Goal: Transaction & Acquisition: Purchase product/service

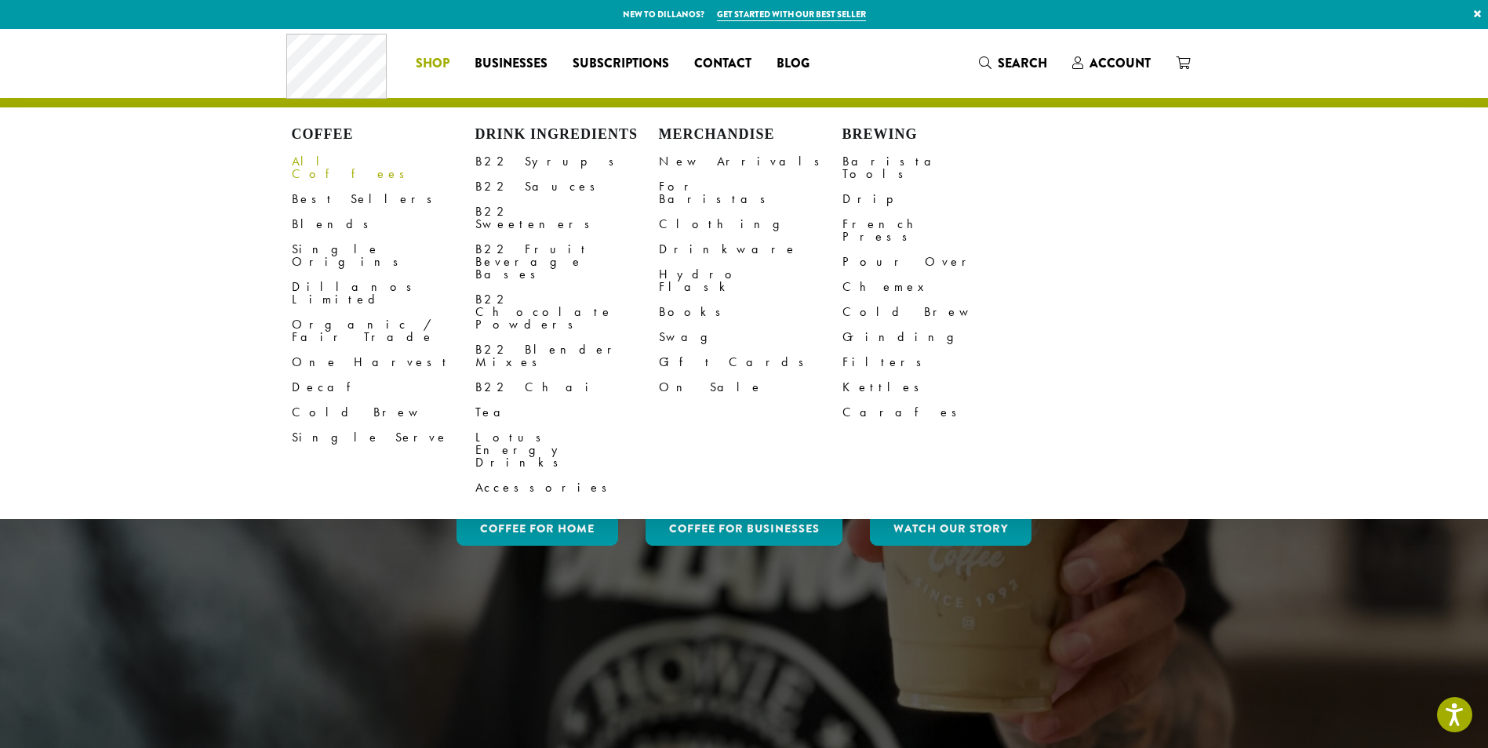
click at [325, 163] on link "All Coffees" at bounding box center [384, 168] width 184 height 38
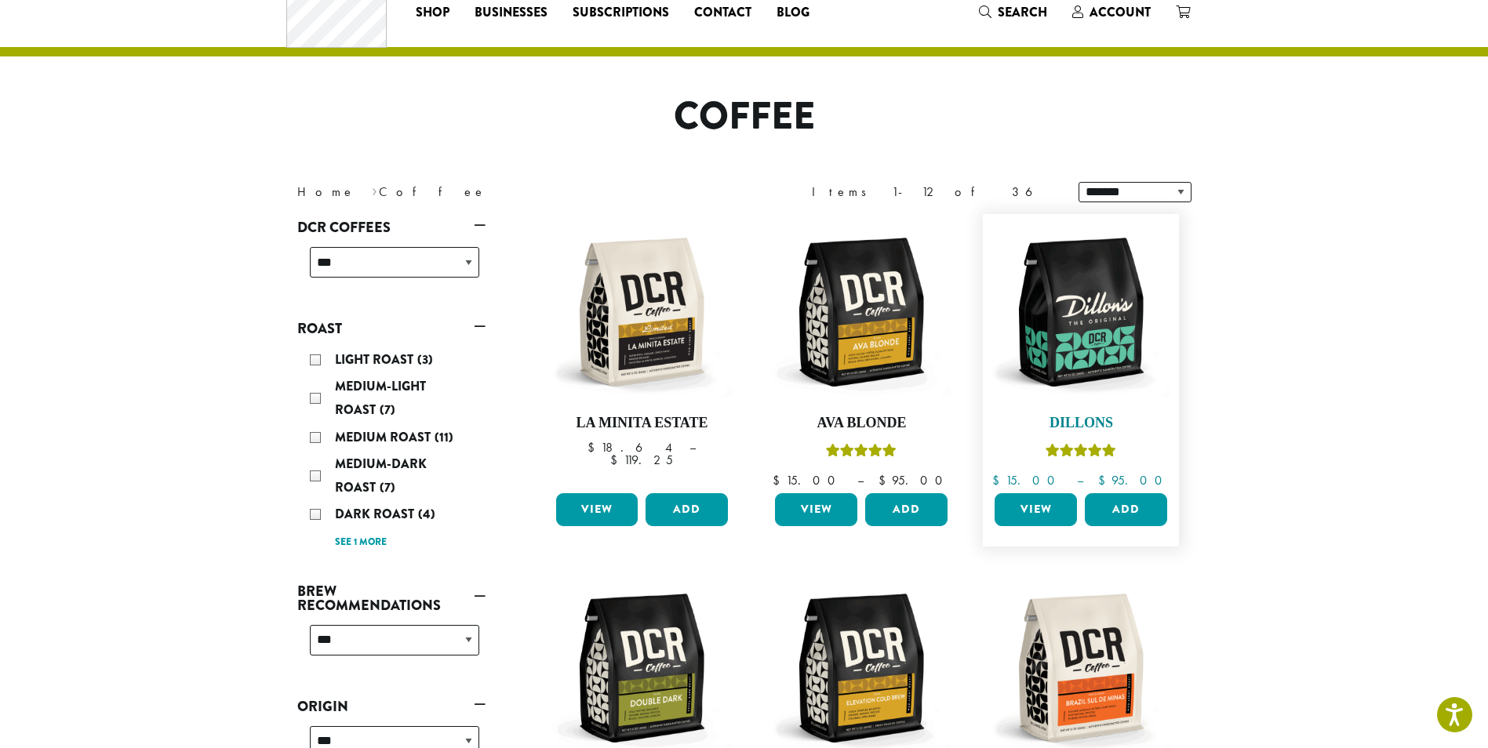
scroll to position [78, 0]
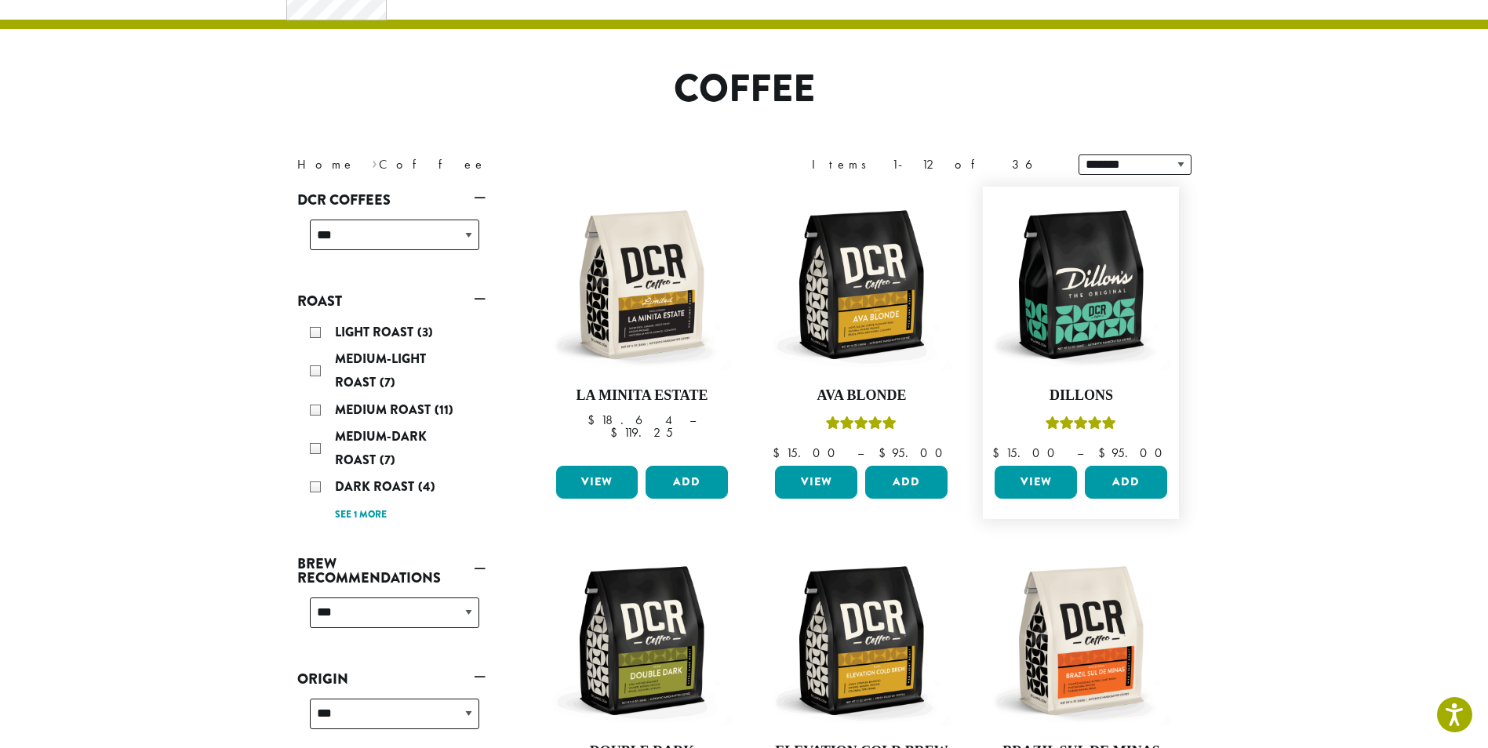
click at [1058, 487] on link "View" at bounding box center [1036, 482] width 82 height 33
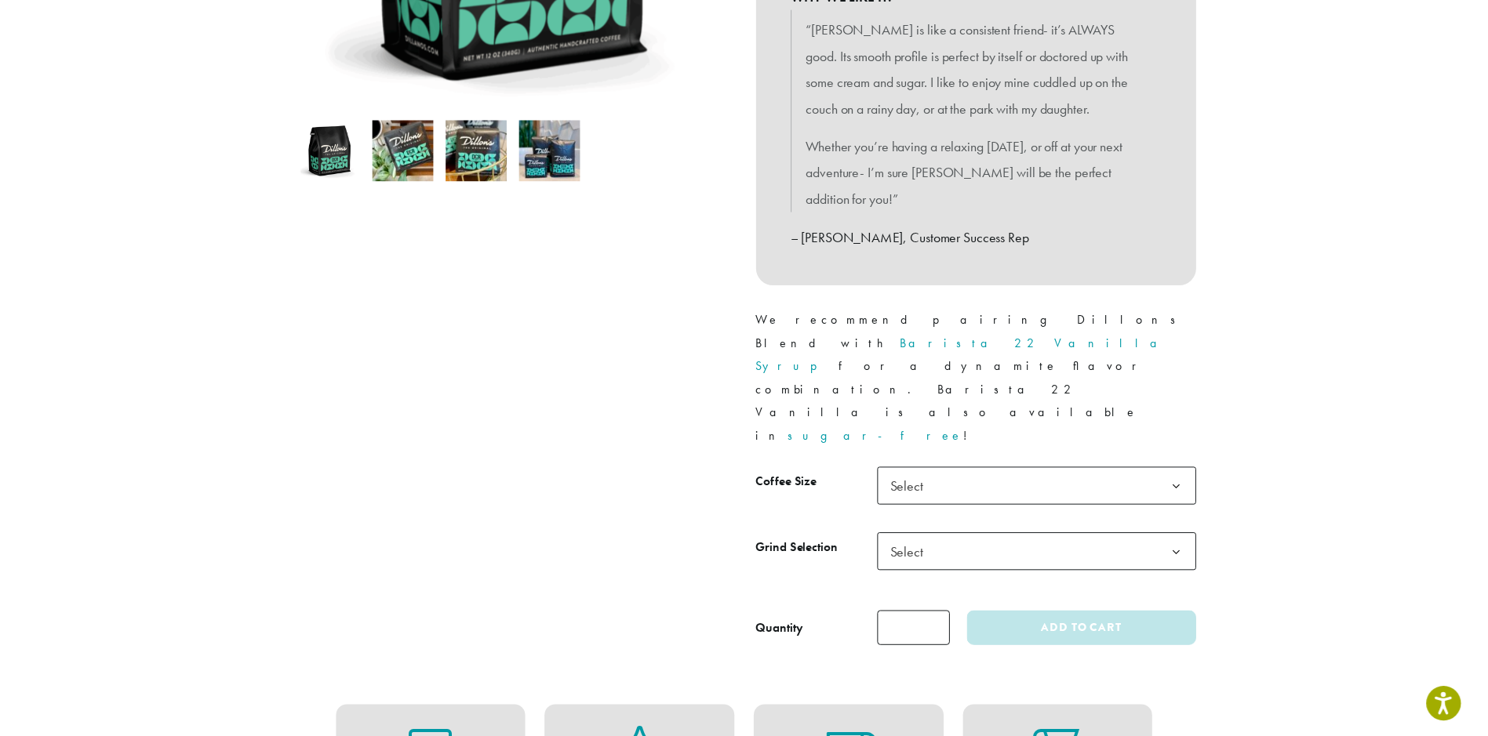
scroll to position [471, 0]
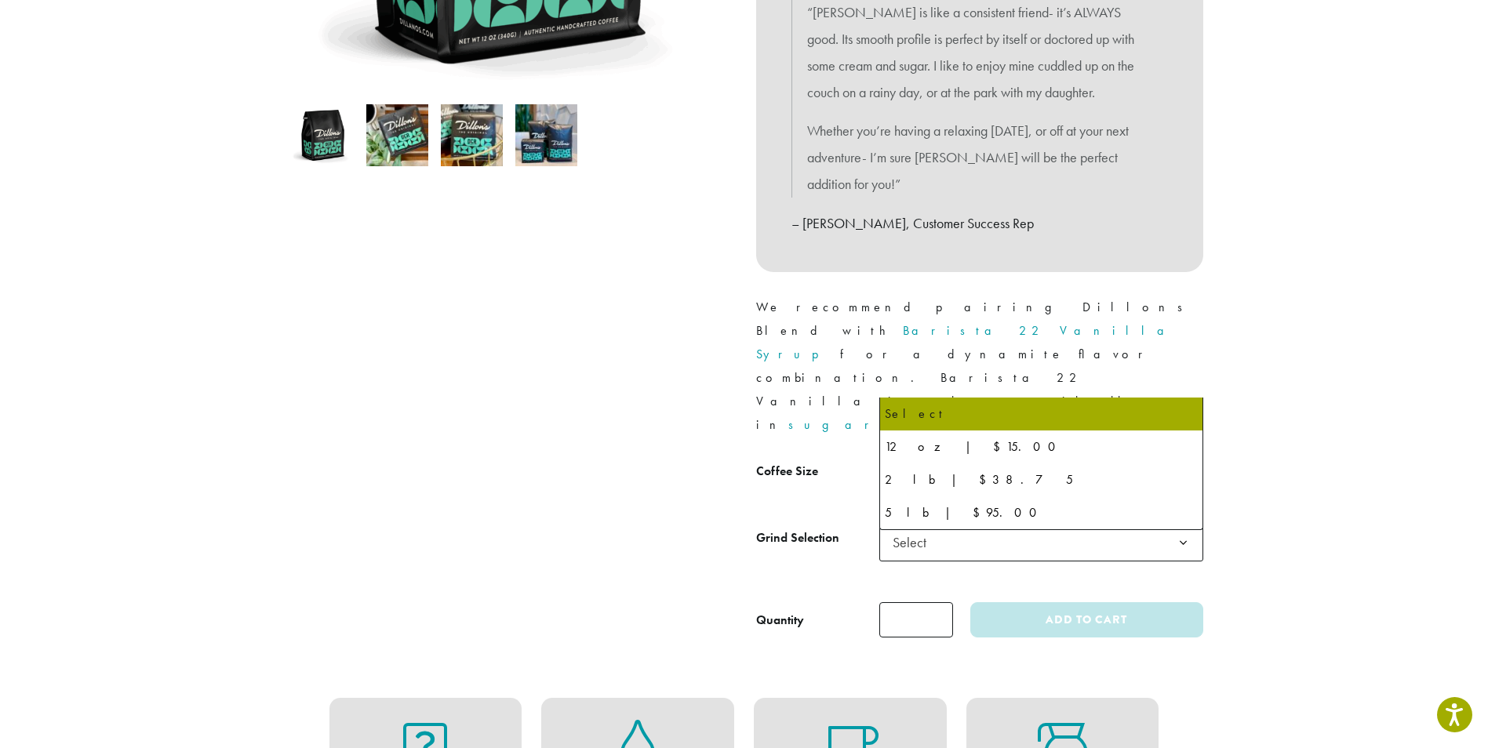
click at [1039, 456] on span "Select" at bounding box center [1041, 475] width 324 height 38
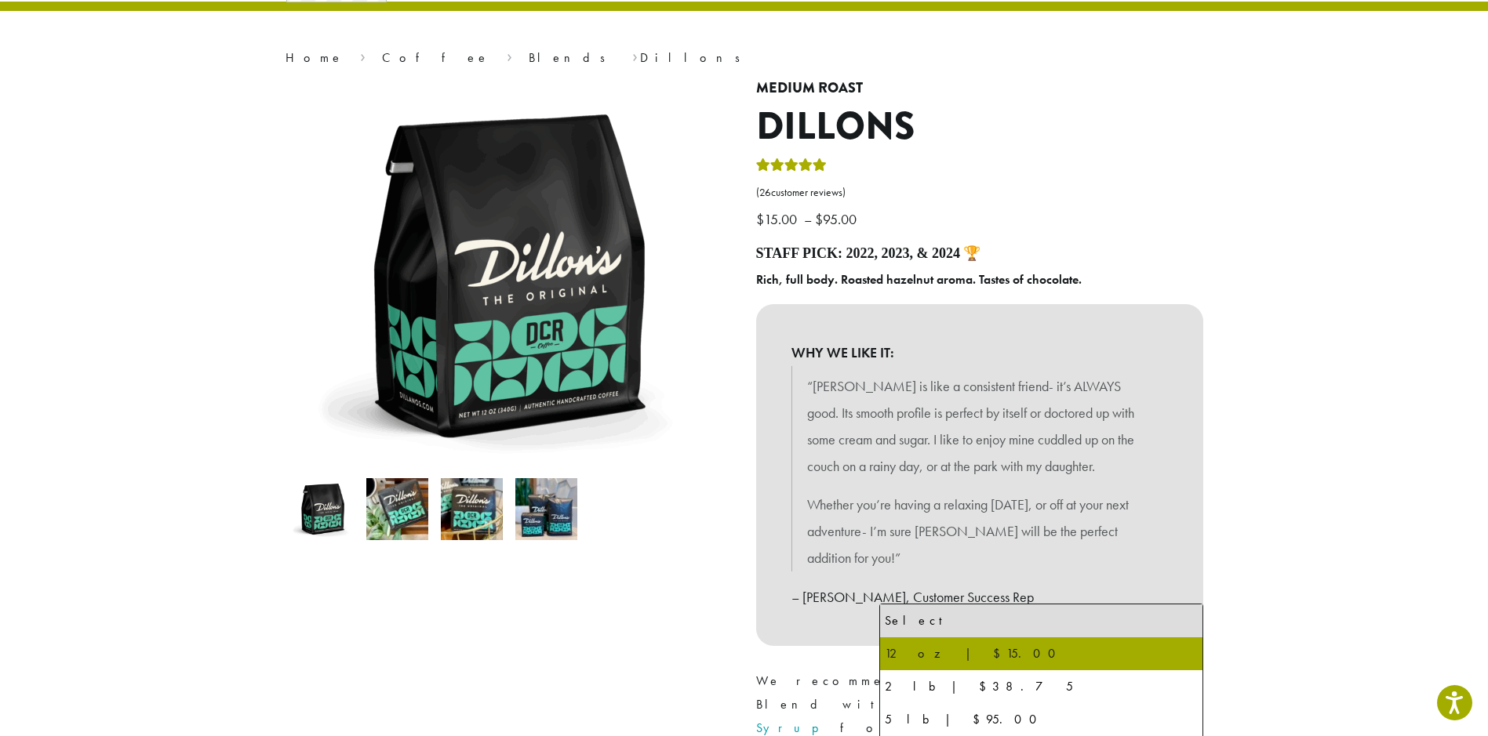
scroll to position [0, 0]
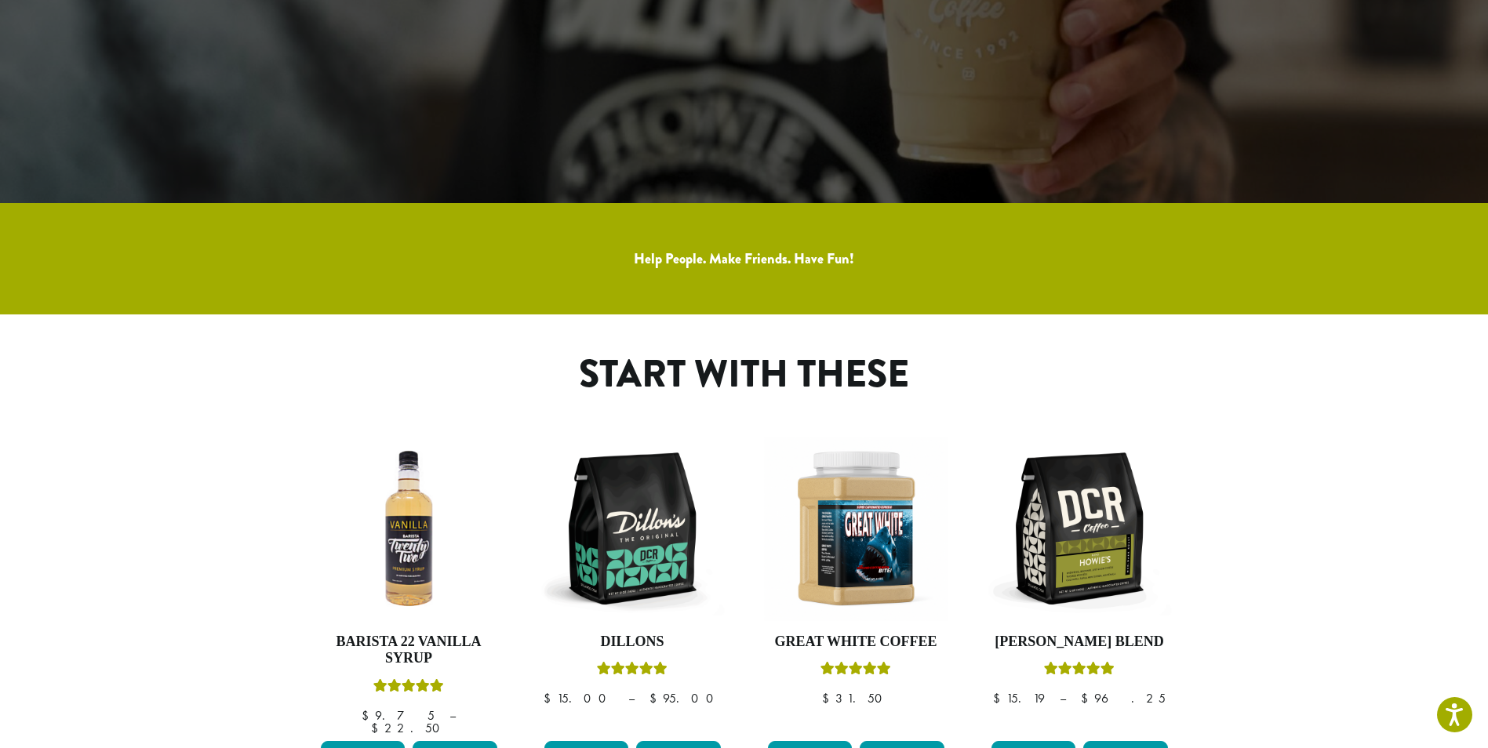
scroll to position [863, 0]
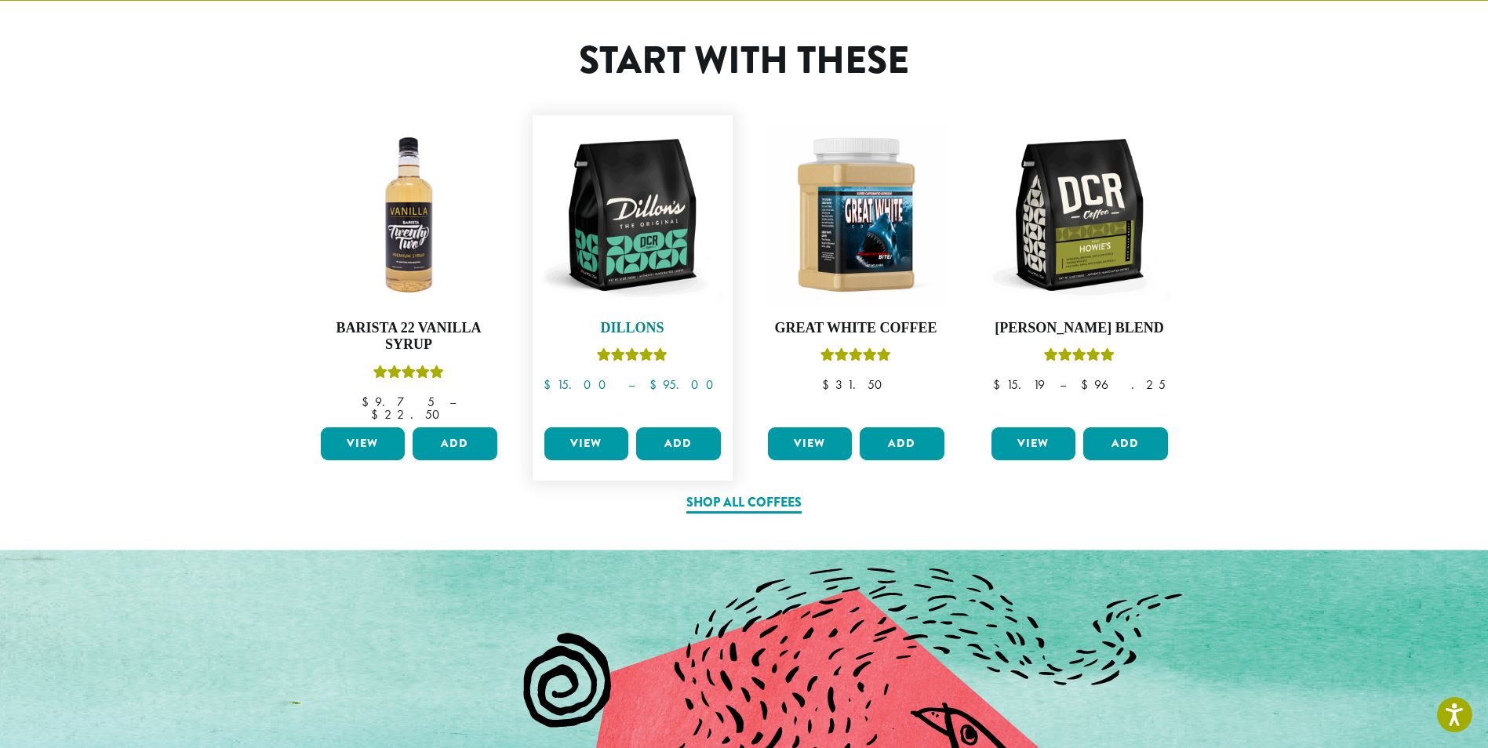
click at [647, 328] on h4 "Dillons" at bounding box center [632, 328] width 184 height 17
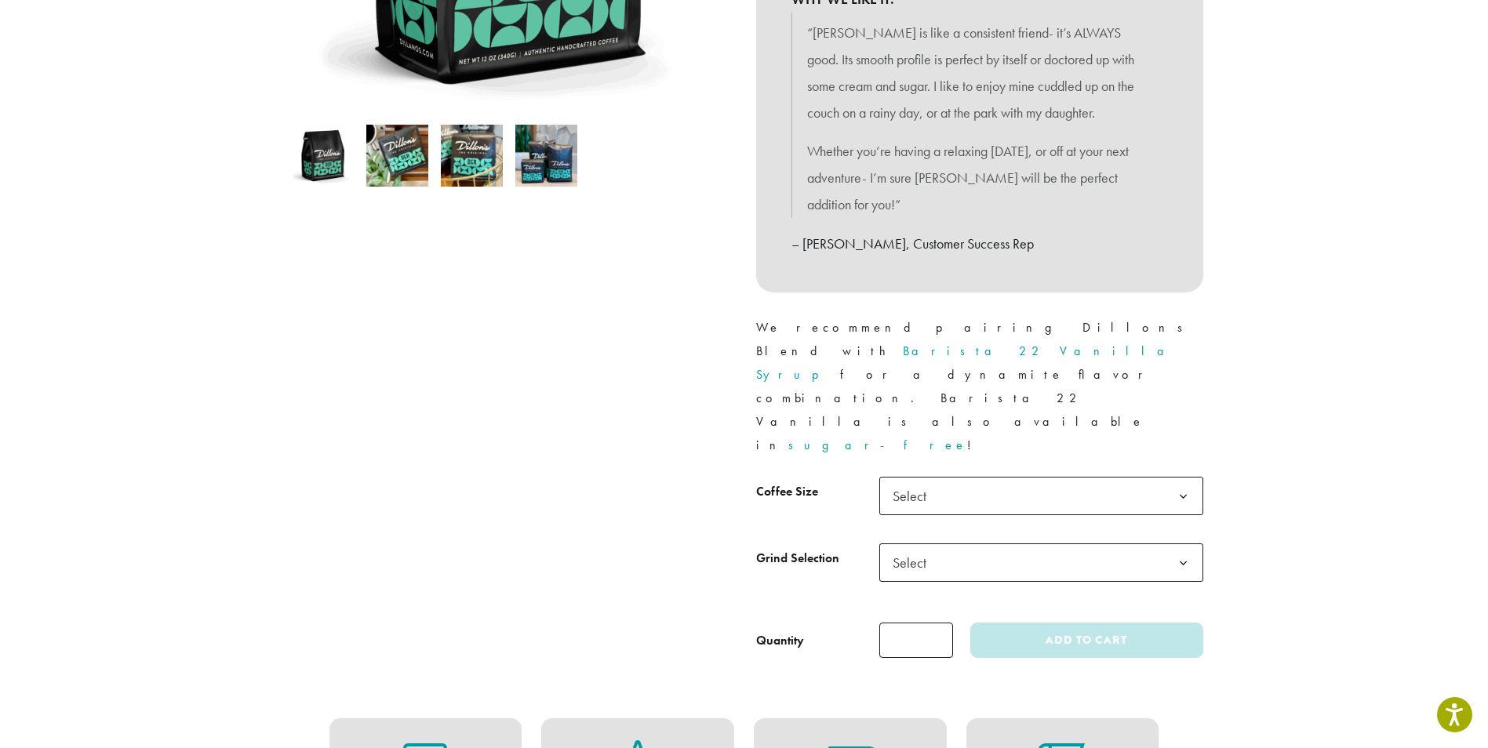
scroll to position [471, 0]
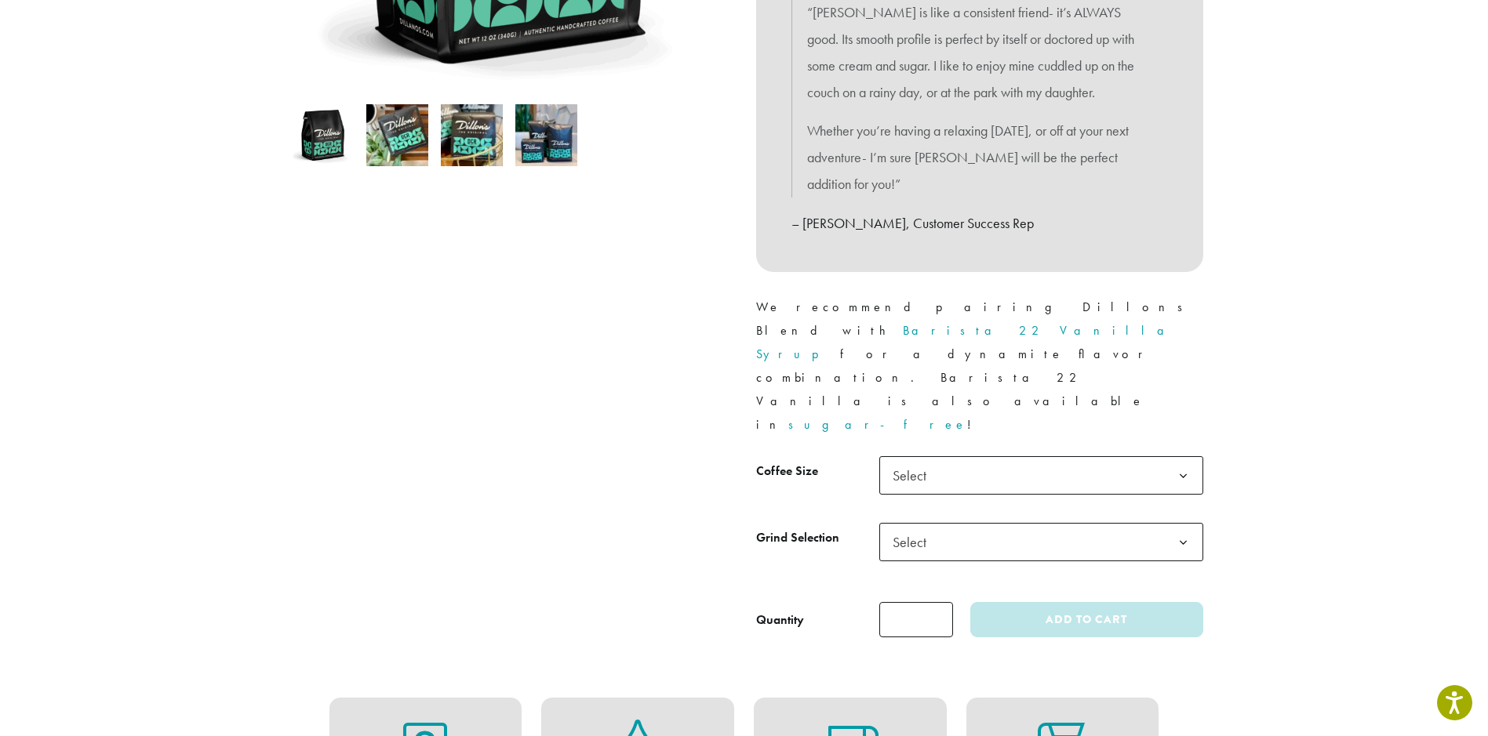
click at [994, 456] on span "Select" at bounding box center [1041, 475] width 324 height 38
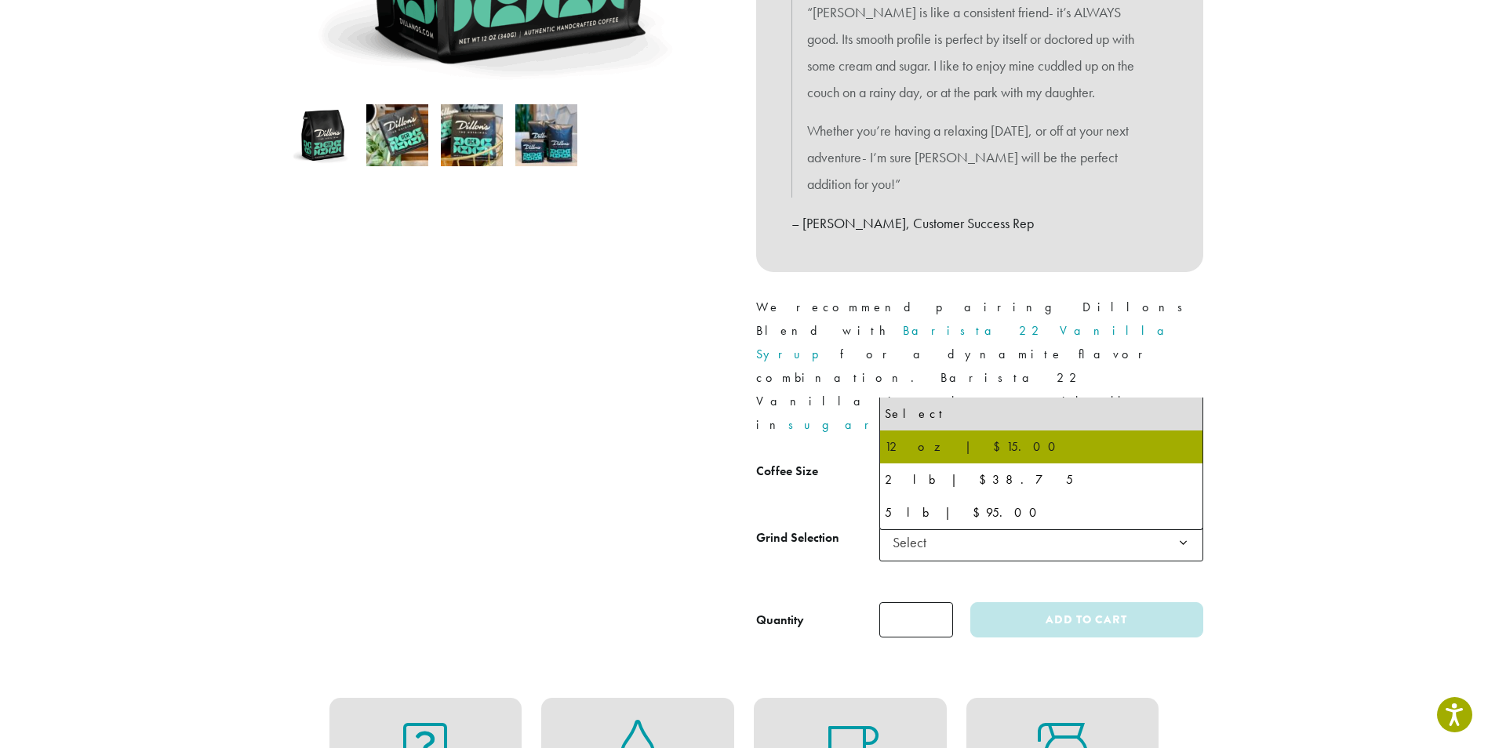
select select "*********"
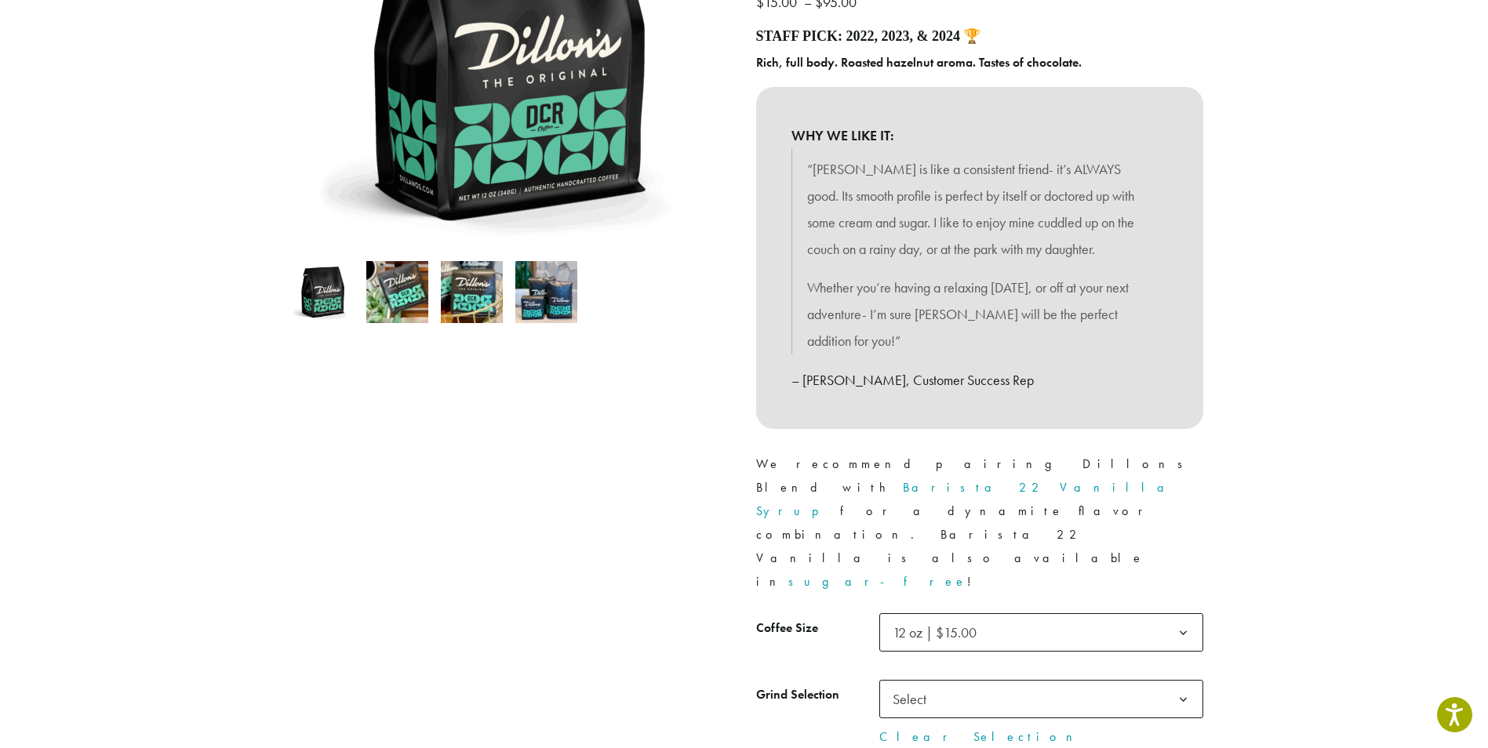
scroll to position [392, 0]
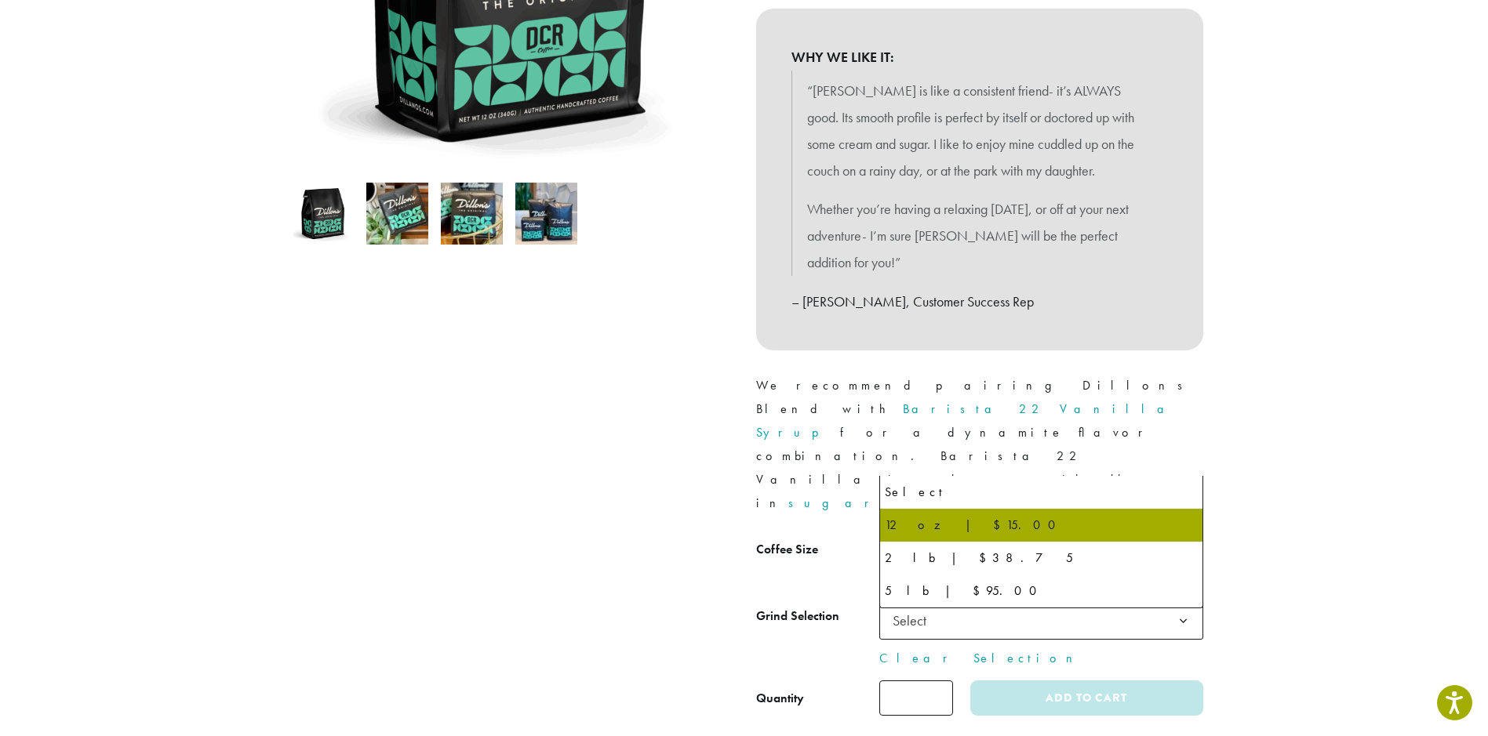
click at [1188, 536] on b at bounding box center [1183, 555] width 38 height 38
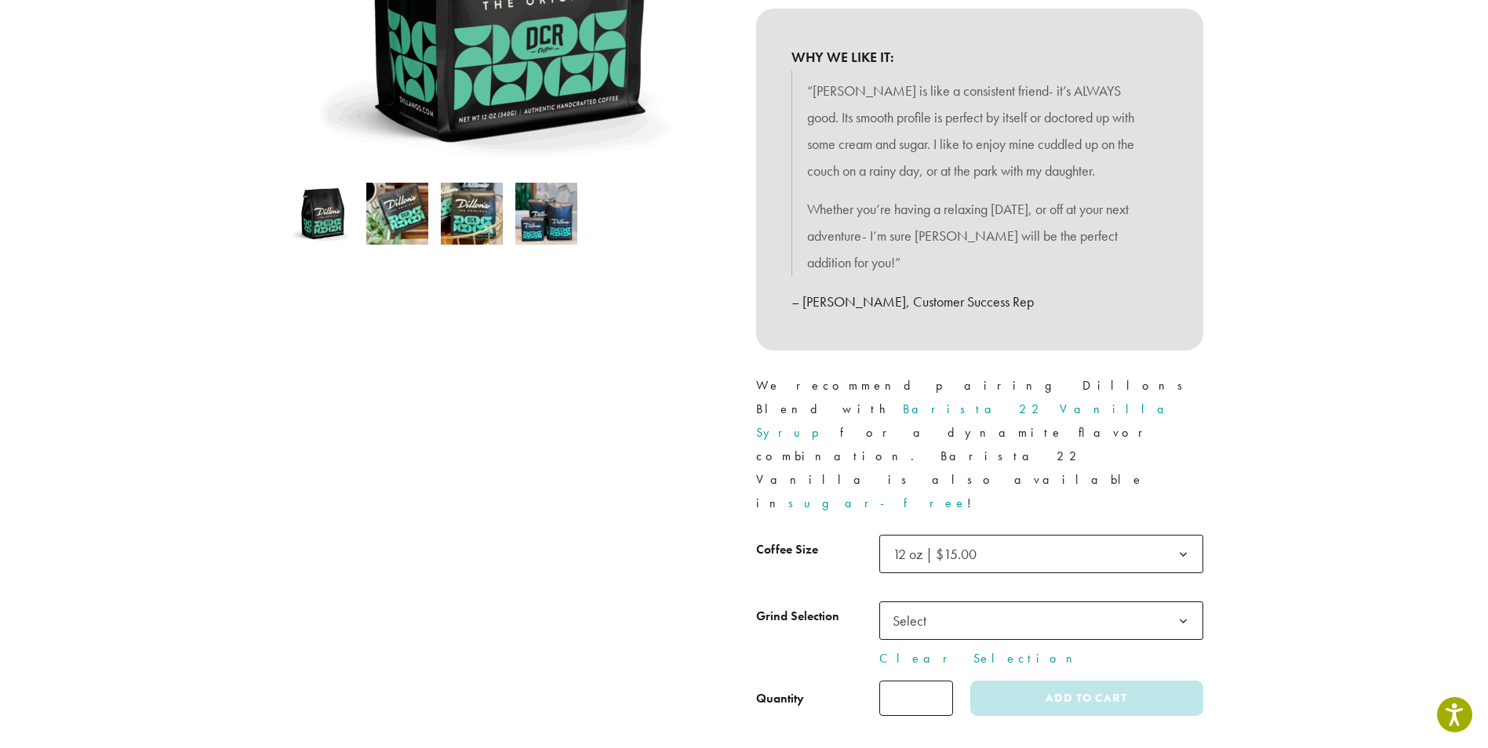
click at [1188, 536] on b at bounding box center [1183, 555] width 38 height 38
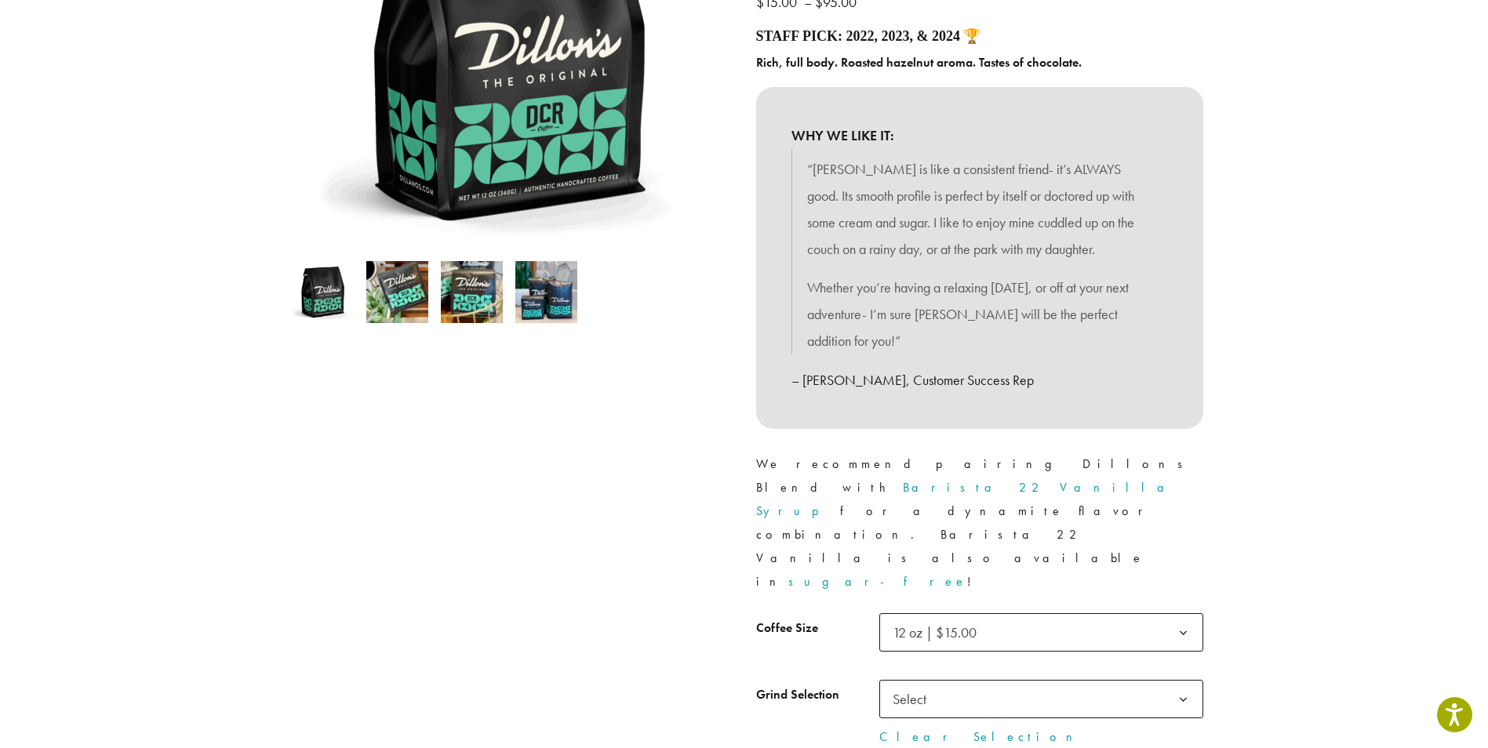
scroll to position [0, 0]
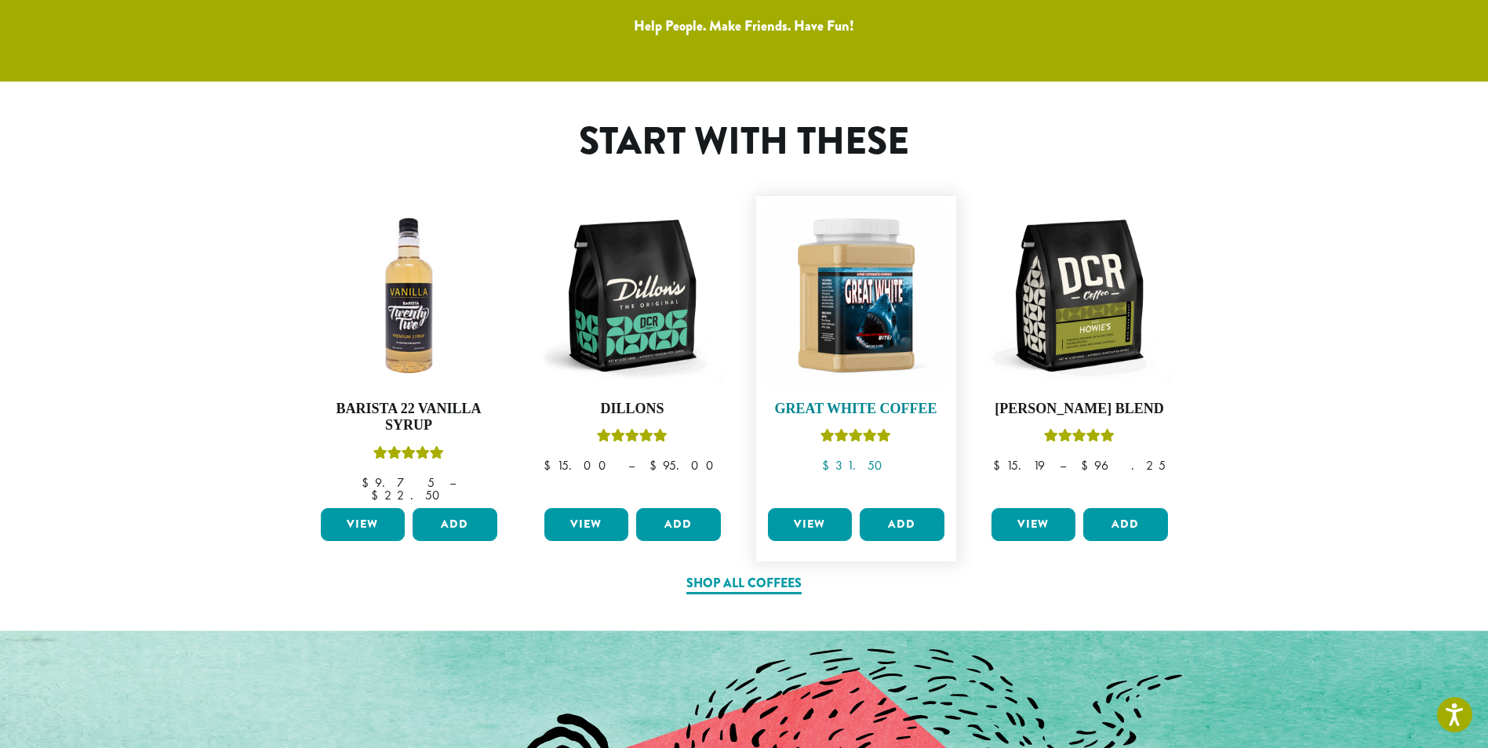
scroll to position [784, 0]
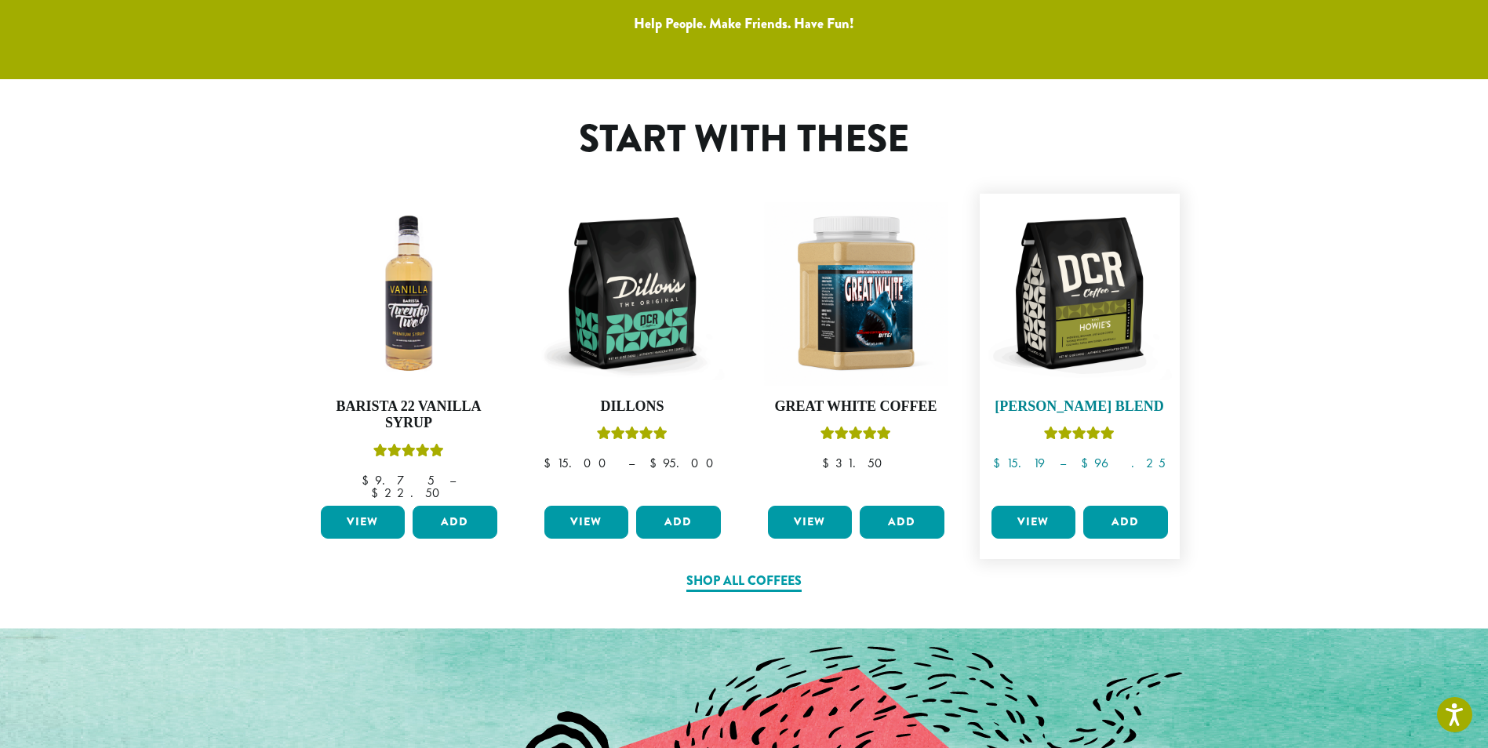
click at [1071, 400] on h4 "[PERSON_NAME] Blend" at bounding box center [1079, 406] width 184 height 17
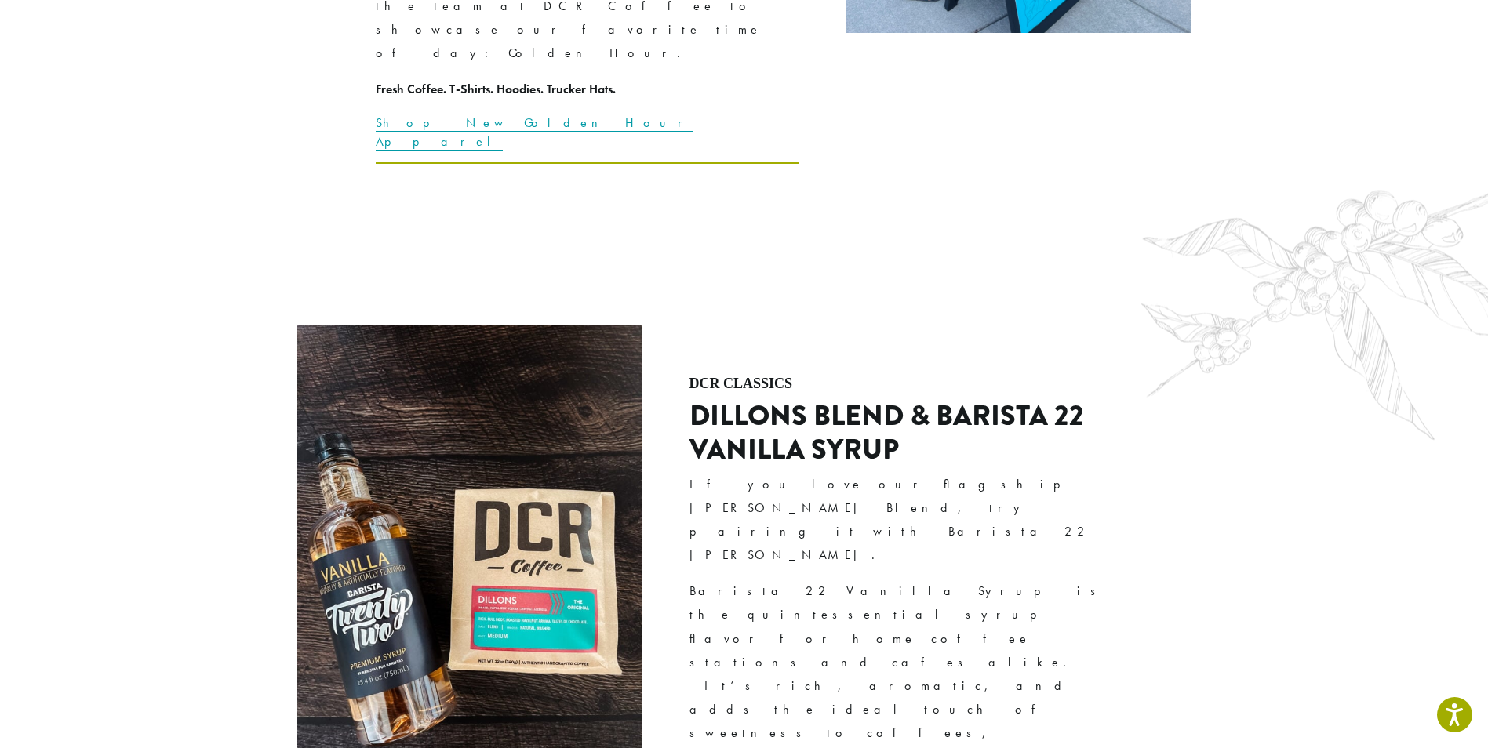
scroll to position [3686, 0]
